Goal: Task Accomplishment & Management: Use online tool/utility

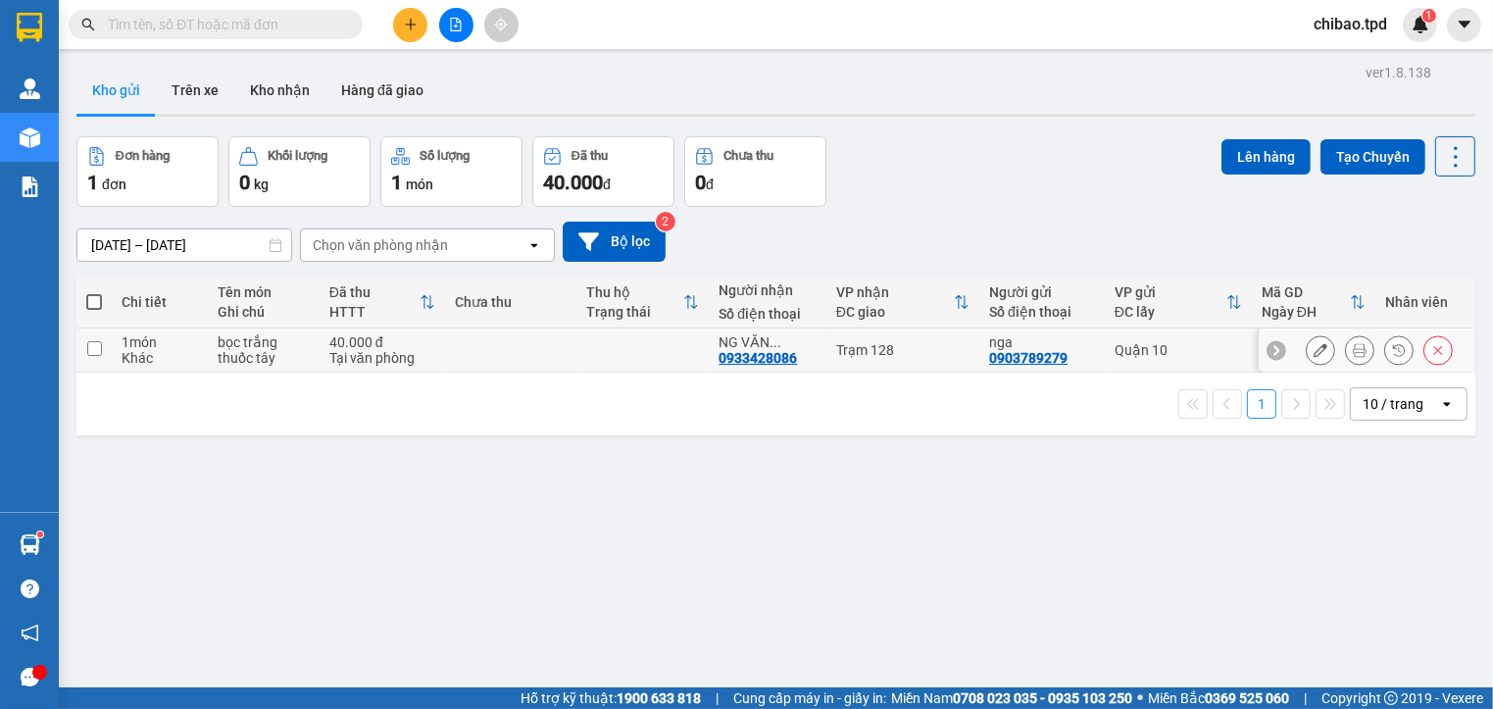
click at [1353, 350] on icon at bounding box center [1360, 350] width 14 height 14
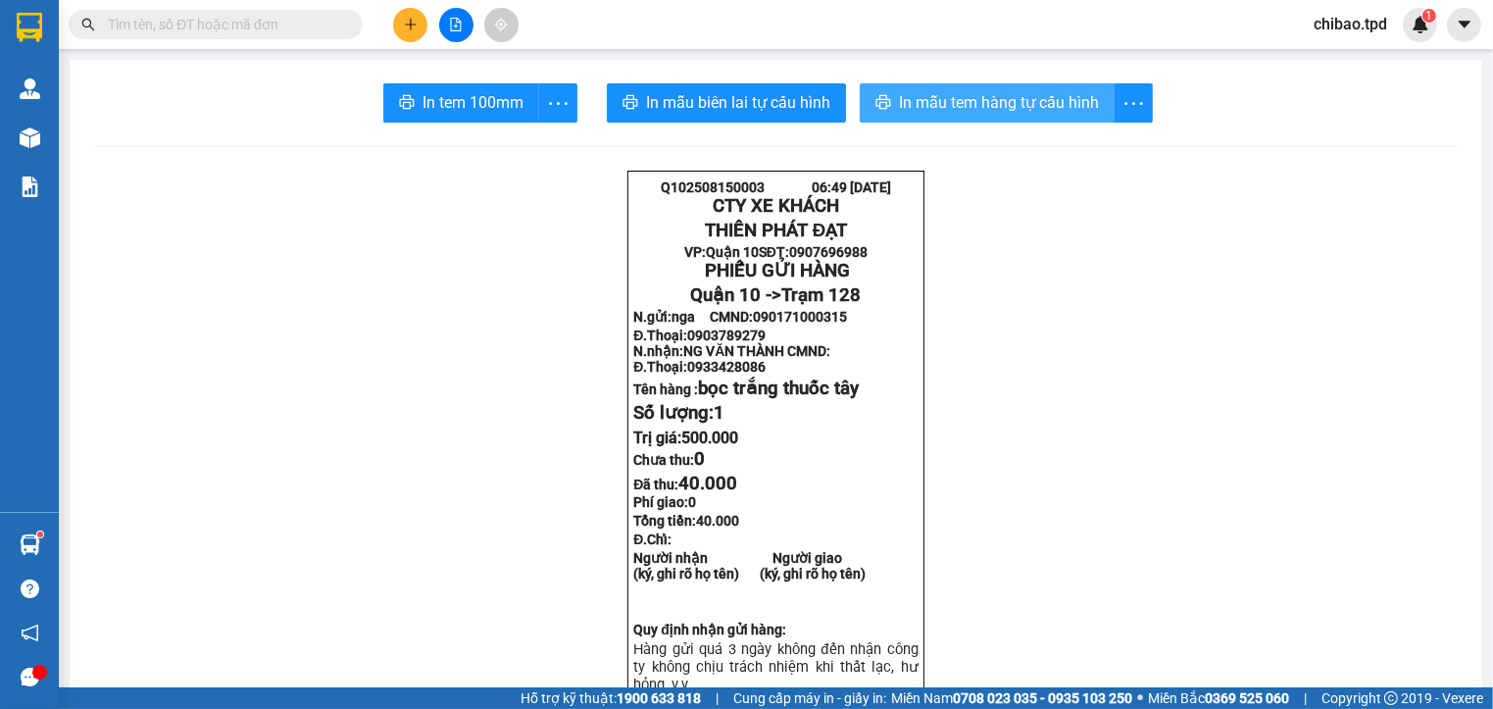
click at [984, 119] on button "In mẫu tem hàng tự cấu hình" at bounding box center [987, 102] width 255 height 39
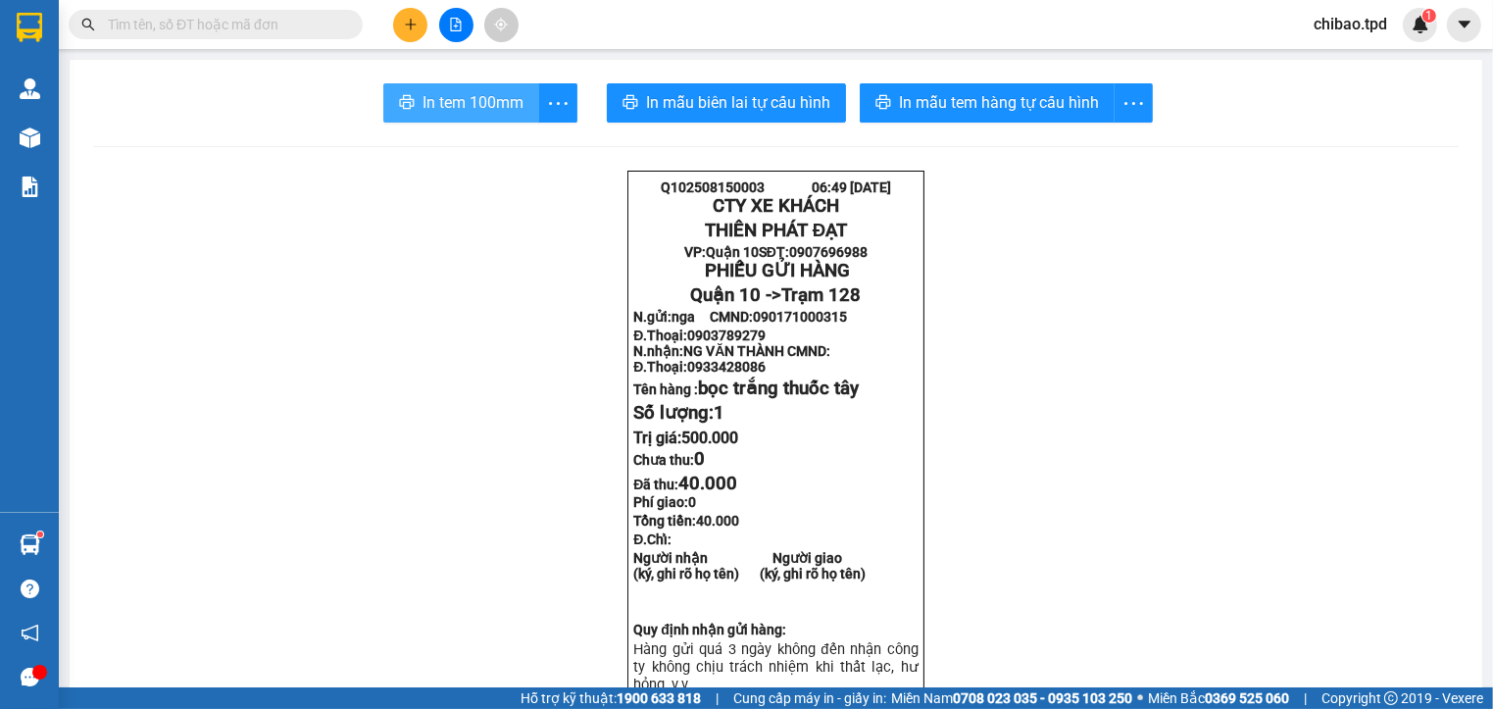
click at [477, 94] on span "In tem 100mm" at bounding box center [473, 102] width 101 height 25
click at [255, 16] on input "text" at bounding box center [223, 25] width 231 height 22
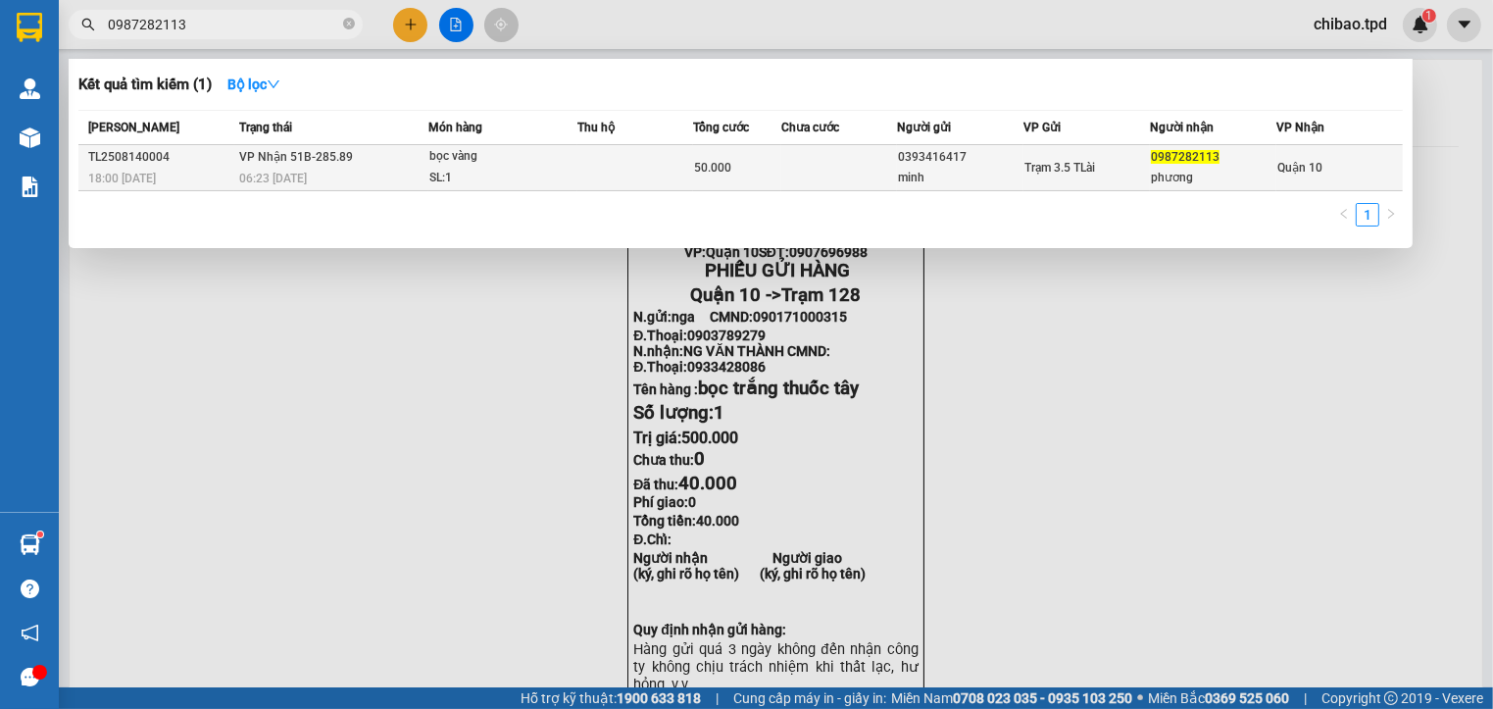
type input "0987282113"
click at [434, 168] on div "SL: 1" at bounding box center [502, 179] width 147 height 22
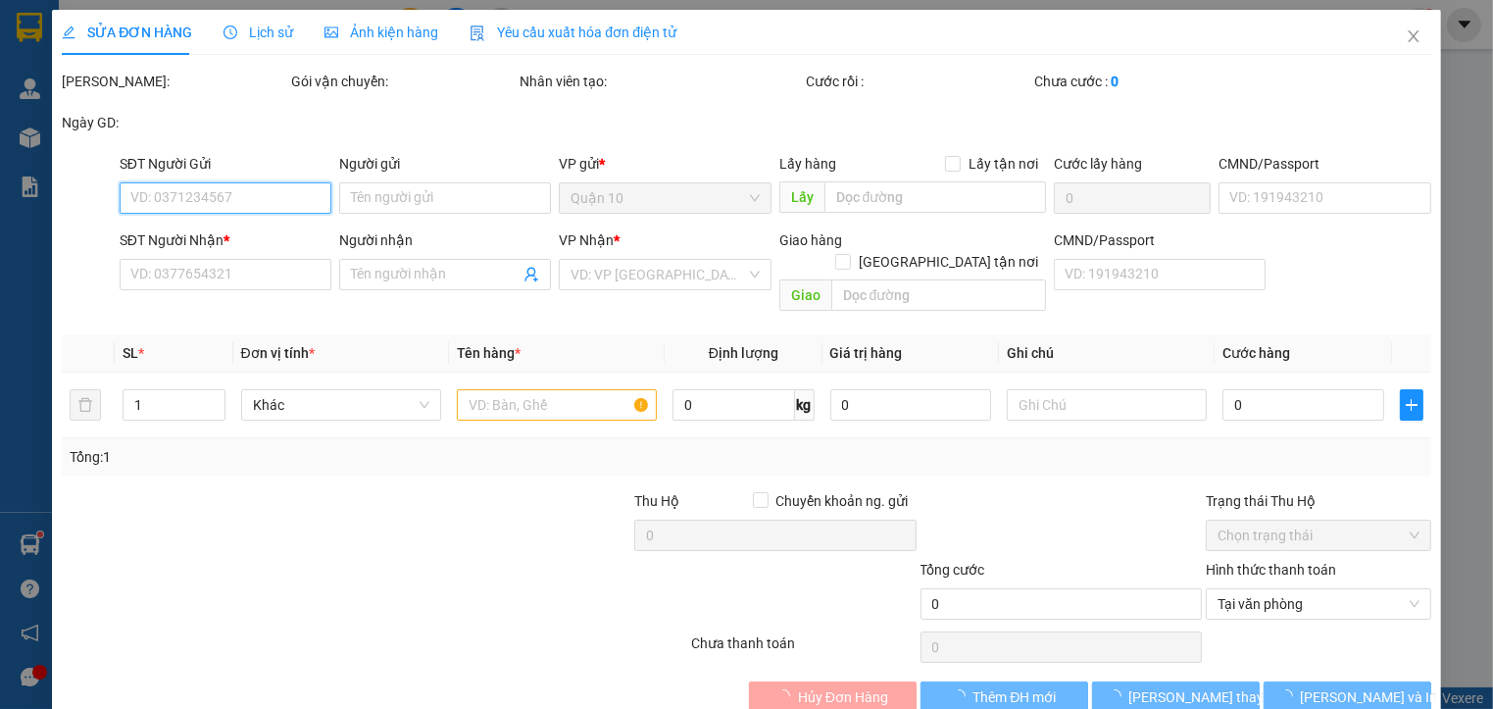
type input "0393416417"
type input "minh"
type input "0987282113"
type input "phương"
type input "50.000"
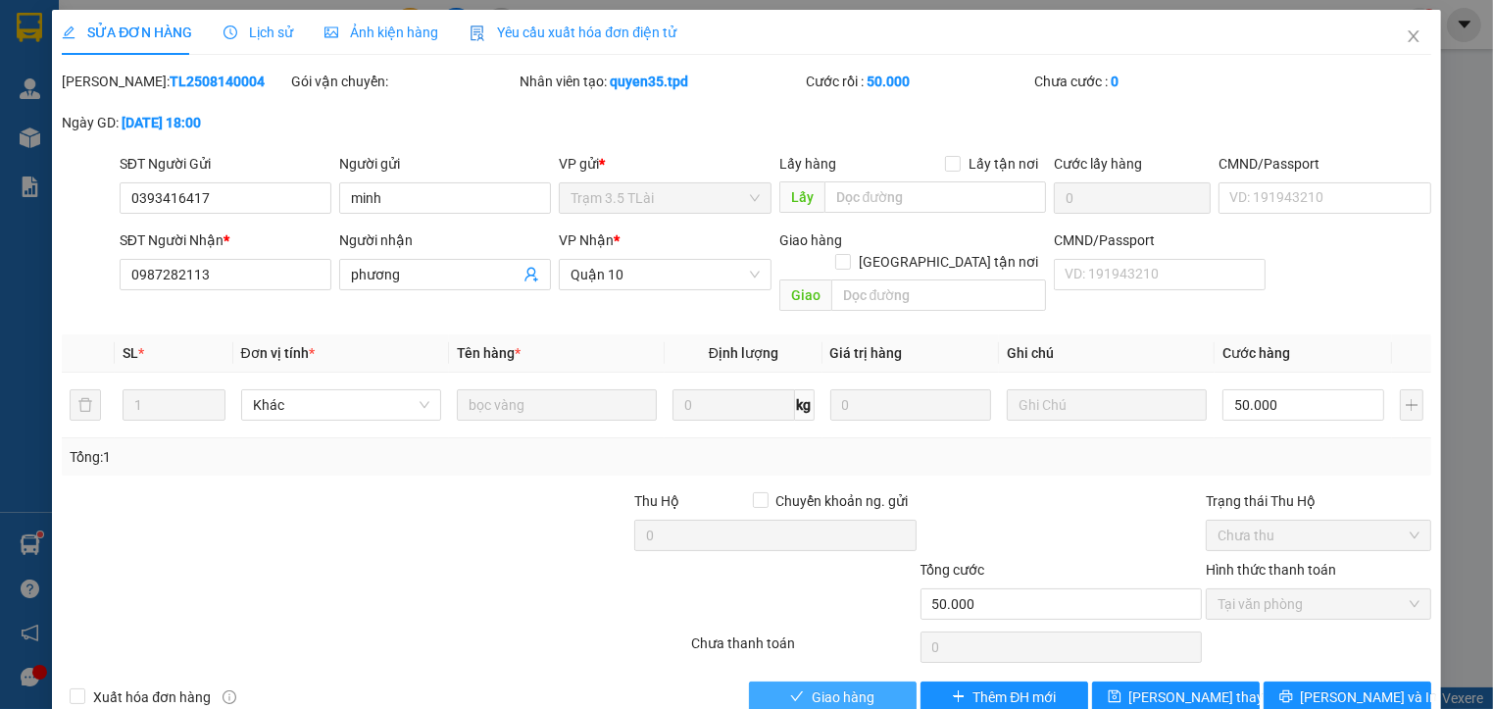
click at [754, 681] on button "Giao hàng" at bounding box center [833, 696] width 168 height 31
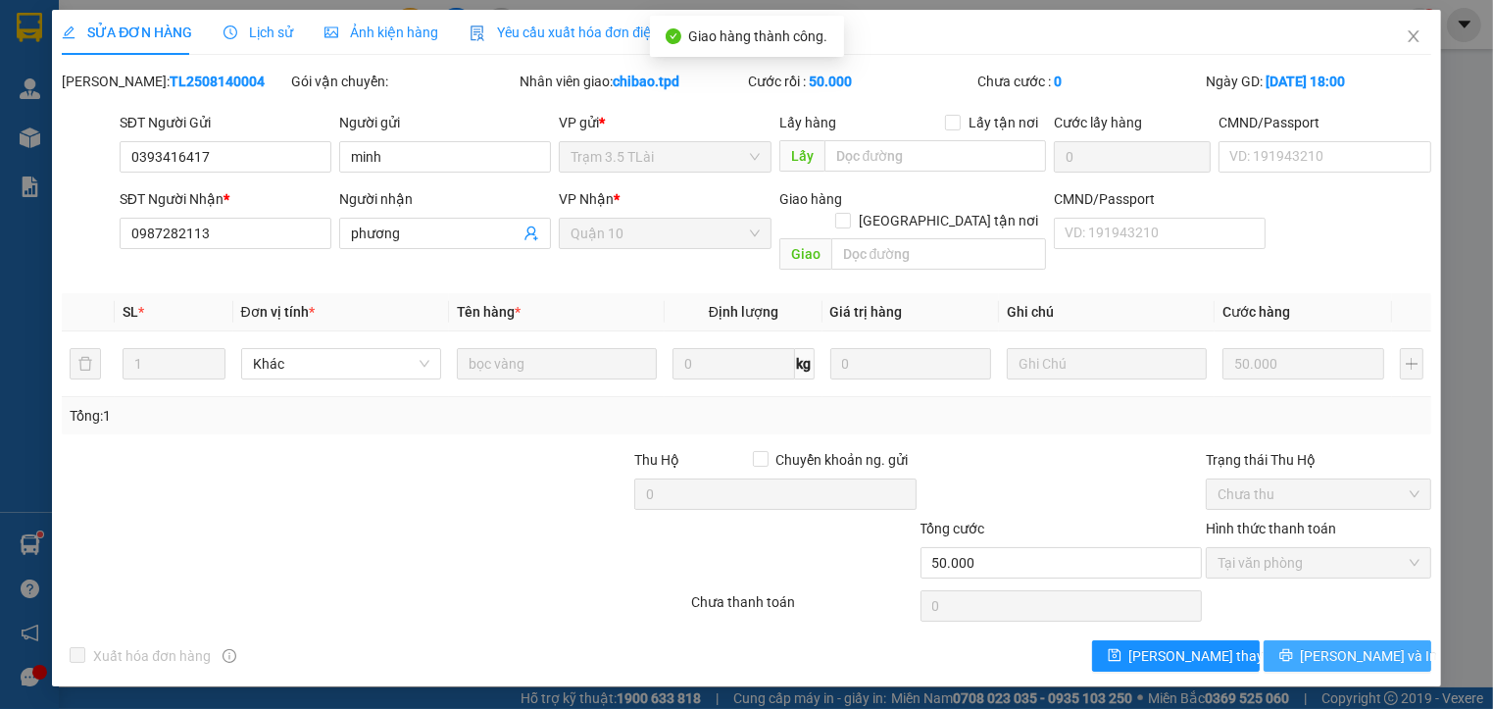
click at [1304, 640] on button "[PERSON_NAME] và In" at bounding box center [1348, 655] width 168 height 31
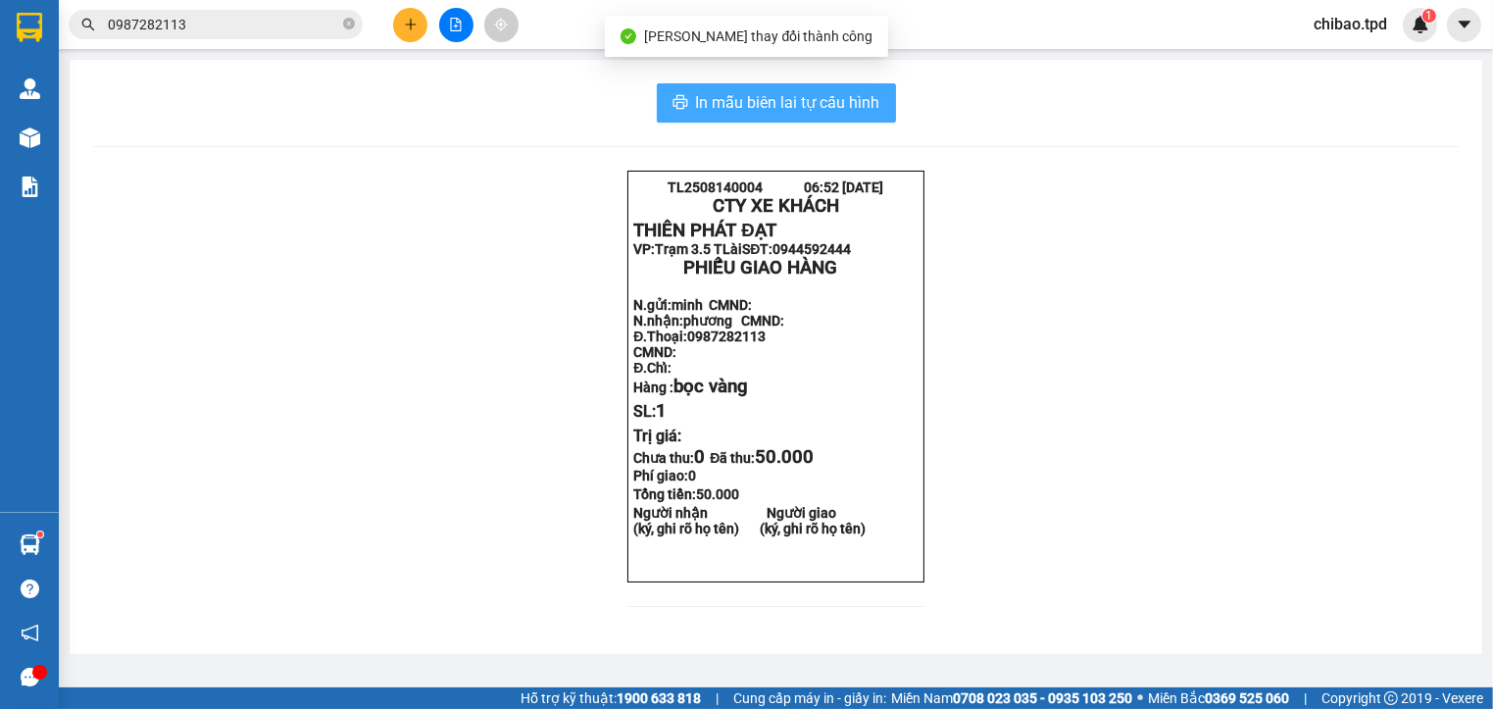
click at [863, 102] on span "In mẫu biên lai tự cấu hình" at bounding box center [788, 102] width 184 height 25
